Goal: Task Accomplishment & Management: Use online tool/utility

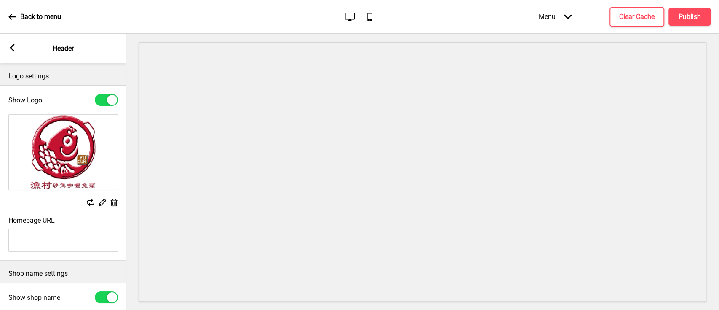
click at [16, 53] on div "Arrow left Header" at bounding box center [63, 48] width 126 height 29
click at [13, 48] on icon at bounding box center [12, 48] width 5 height 8
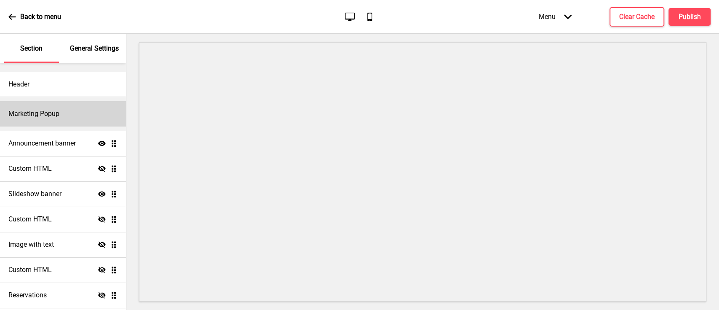
click at [60, 115] on div "Marketing Popup" at bounding box center [63, 113] width 126 height 25
select select "timeDelay"
select select "5"
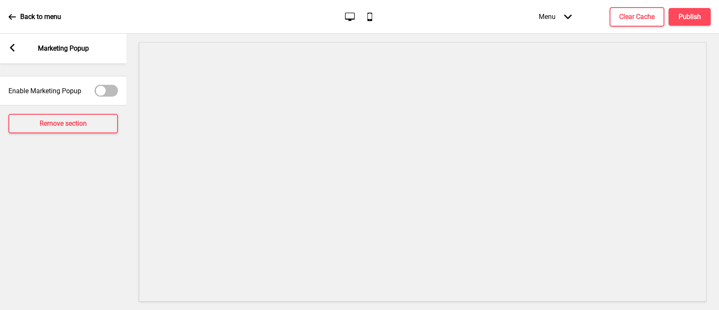
click at [10, 44] on rect at bounding box center [12, 48] width 8 height 8
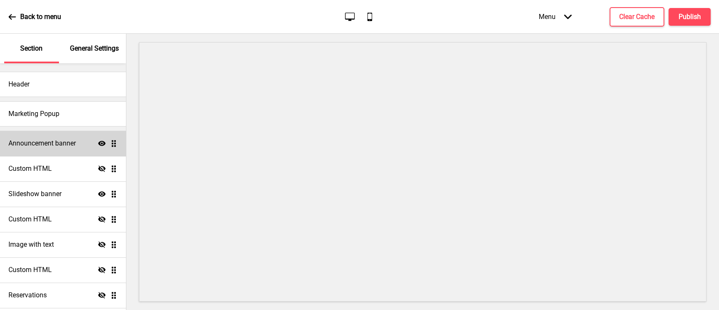
click at [65, 142] on h4 "Announcement banner" at bounding box center [41, 143] width 67 height 9
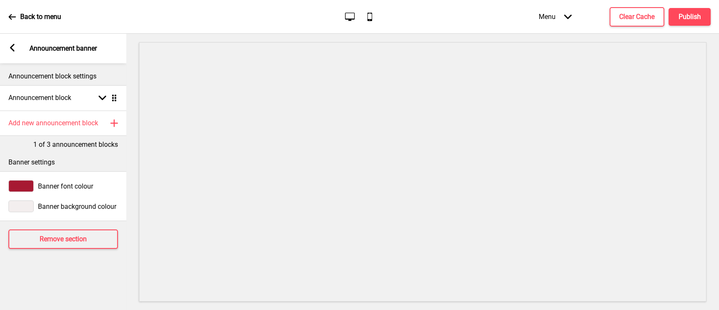
click at [15, 48] on rect at bounding box center [12, 48] width 8 height 8
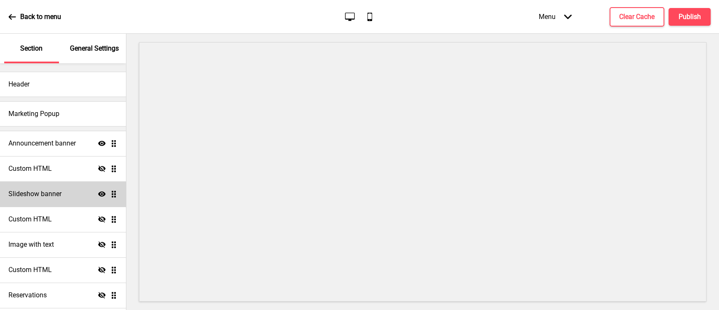
click at [68, 192] on div "Slideshow banner Show Drag" at bounding box center [63, 193] width 126 height 25
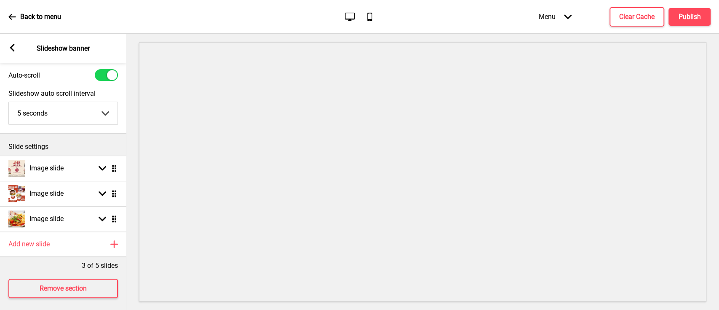
scroll to position [38, 0]
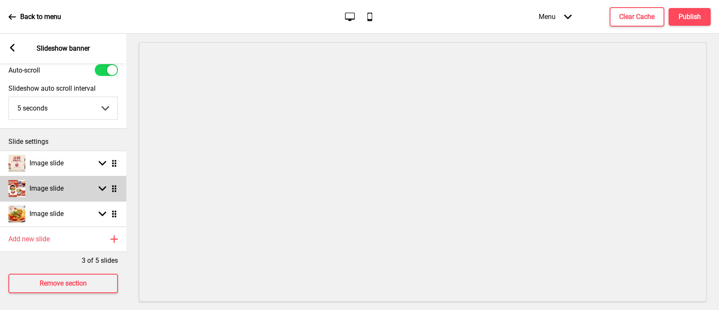
click at [75, 178] on div "Image slide Arrow down Drag" at bounding box center [63, 188] width 126 height 25
select select "right"
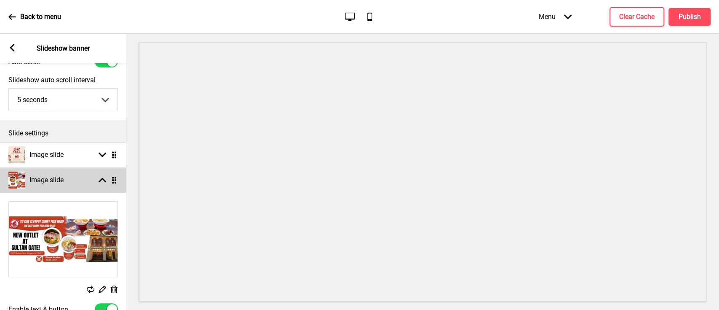
click at [101, 180] on rect at bounding box center [103, 180] width 8 height 8
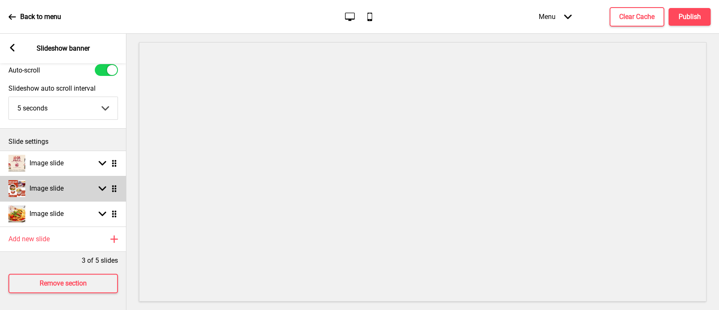
click at [13, 180] on img at bounding box center [16, 188] width 17 height 17
select select "right"
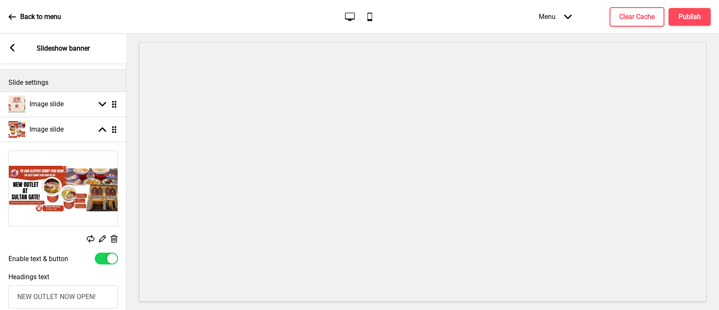
scroll to position [151, 0]
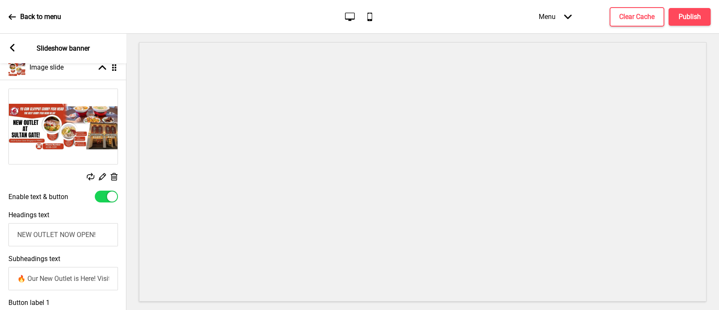
click at [116, 178] on rect at bounding box center [113, 176] width 9 height 9
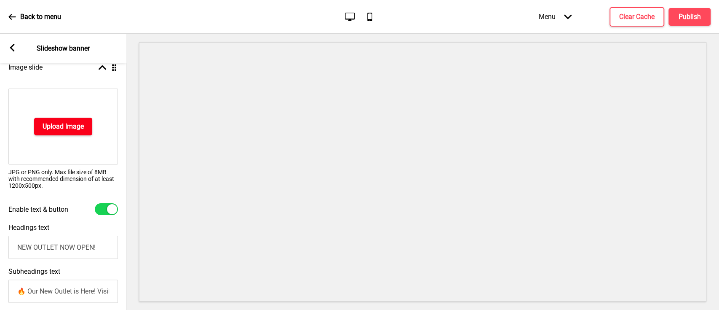
click at [82, 124] on h4 "Upload Image" at bounding box center [63, 126] width 41 height 9
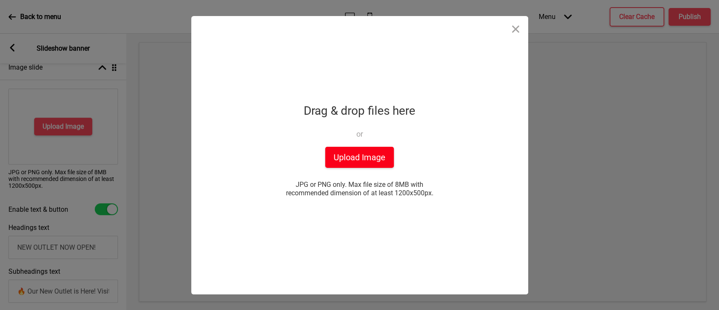
click at [378, 158] on button "Upload Image" at bounding box center [359, 157] width 69 height 21
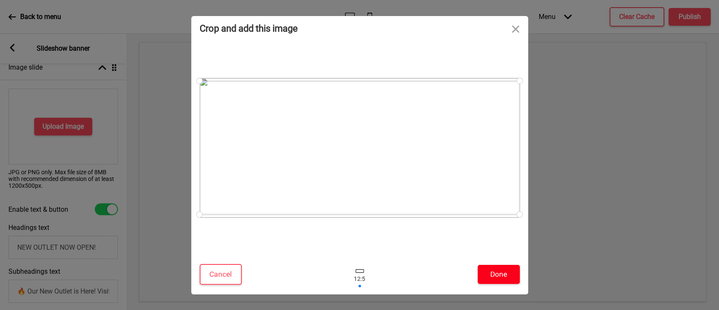
click at [502, 280] on button "Done" at bounding box center [499, 273] width 42 height 19
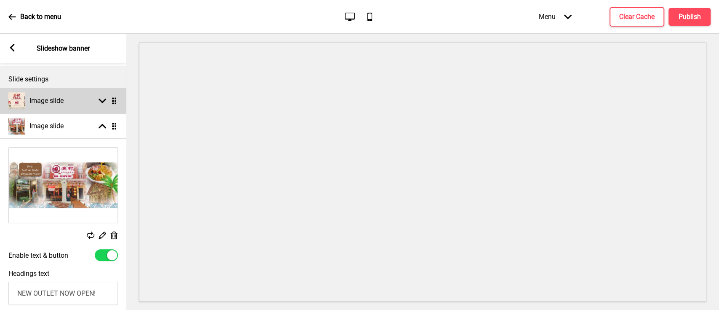
scroll to position [38, 0]
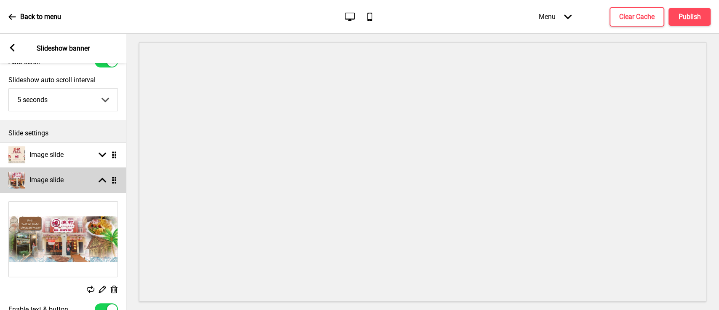
select select "right"
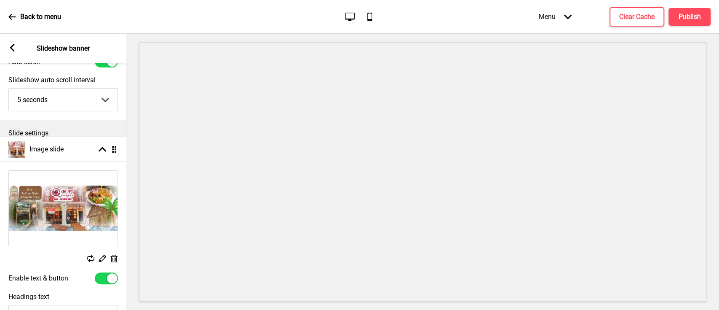
drag, startPoint x: 115, startPoint y: 181, endPoint x: 115, endPoint y: 150, distance: 30.7
select select "right"
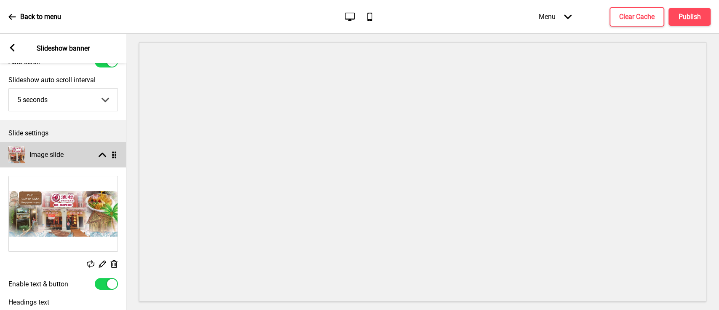
click at [101, 151] on rect at bounding box center [103, 155] width 8 height 8
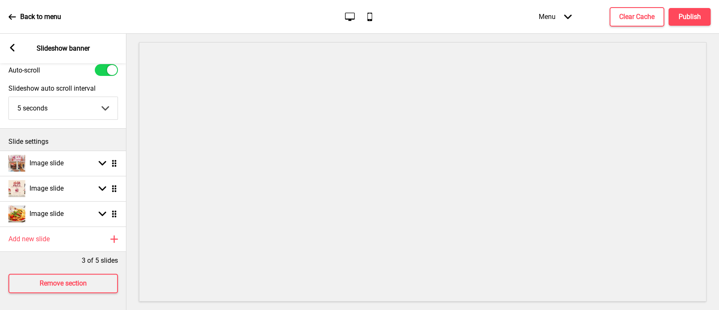
click at [11, 48] on icon at bounding box center [12, 48] width 5 height 8
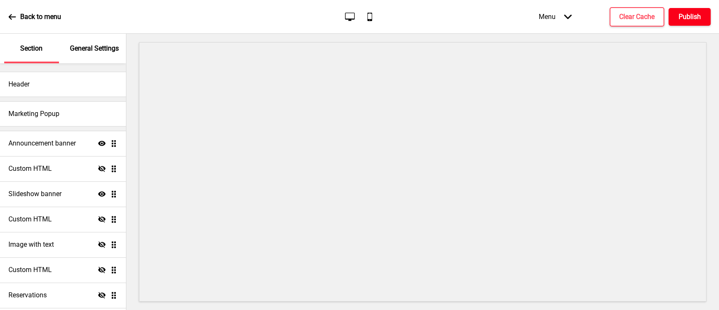
click at [687, 15] on h4 "Publish" at bounding box center [689, 16] width 22 height 9
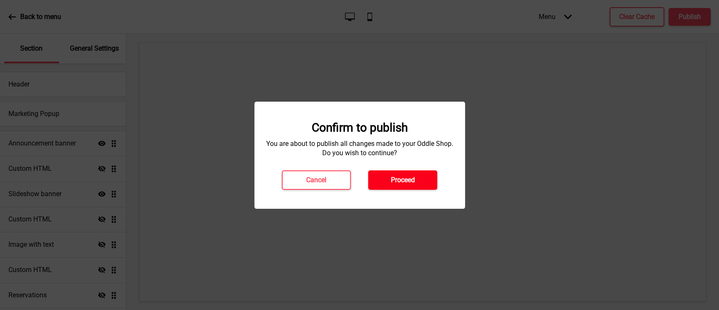
drag, startPoint x: 411, startPoint y: 181, endPoint x: 421, endPoint y: 176, distance: 12.1
click at [416, 177] on button "Proceed" at bounding box center [402, 179] width 69 height 19
